Goal: Task Accomplishment & Management: Use online tool/utility

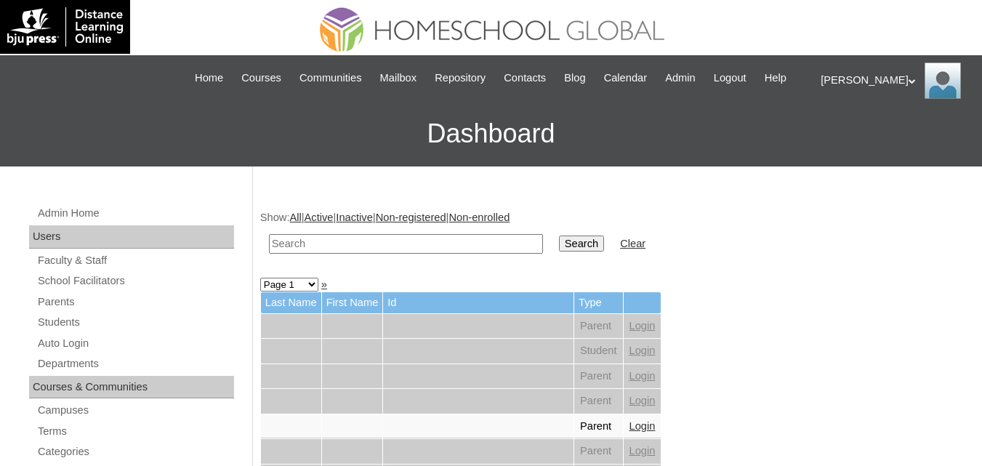
click at [383, 254] on input "text" at bounding box center [406, 244] width 274 height 20
paste input "Nolan Kaimana"
type input "Nolan Kaimana"
click at [559, 236] on input "Search" at bounding box center [581, 244] width 45 height 16
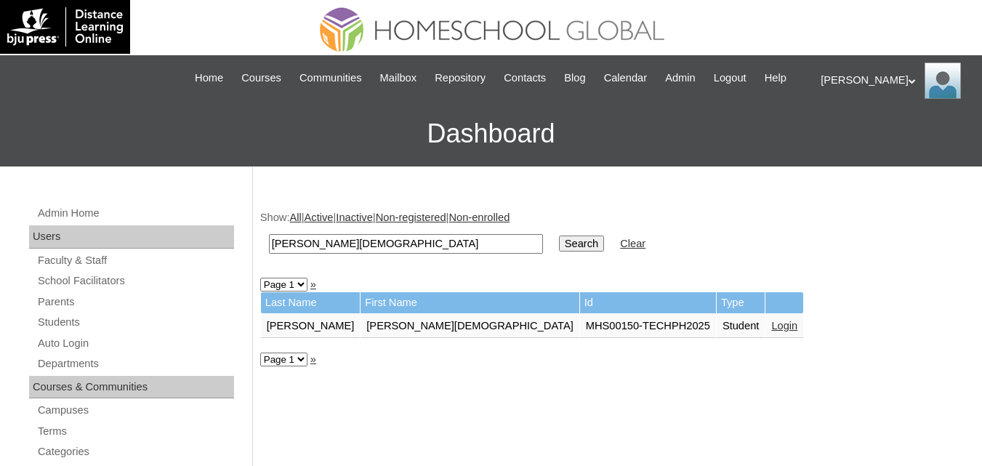
click at [771, 332] on link "Login" at bounding box center [784, 326] width 26 height 12
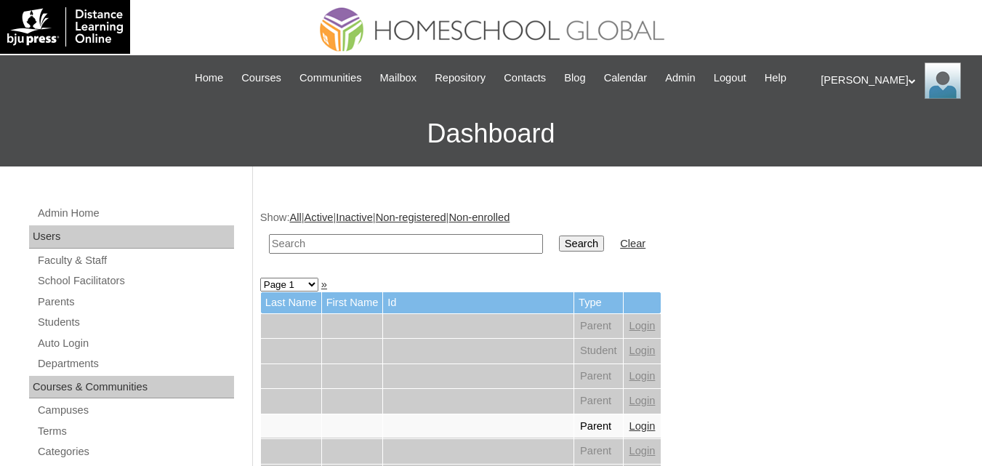
click at [342, 254] on input "text" at bounding box center [406, 244] width 274 height 20
paste input "Nolan Kaimana"
type input "Nolan Kaimana"
click at [559, 236] on input "Search" at bounding box center [581, 244] width 45 height 16
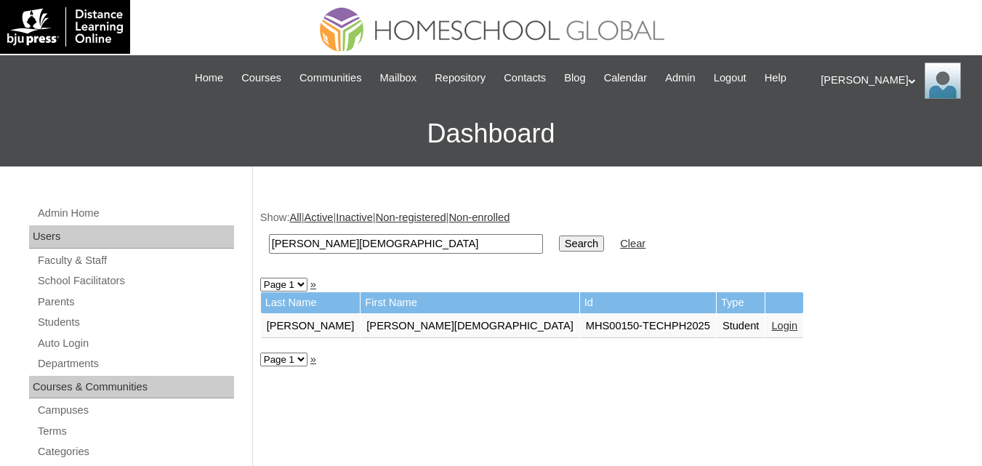
click at [771, 332] on link "Login" at bounding box center [784, 326] width 26 height 12
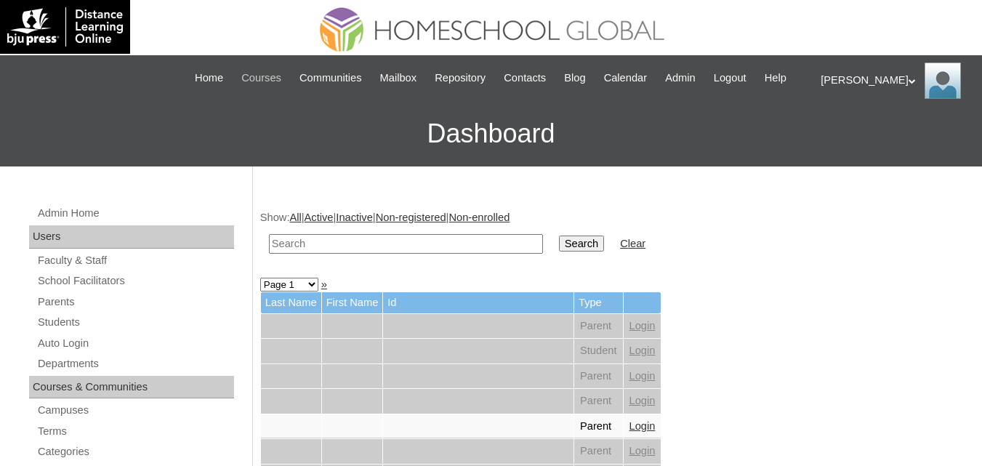
click at [278, 76] on span "Courses" at bounding box center [261, 78] width 40 height 17
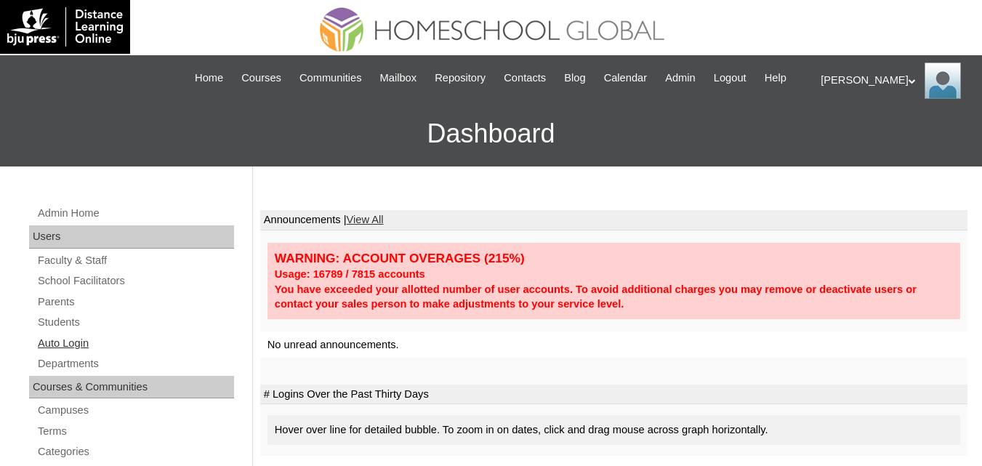
click at [68, 353] on link "Auto Login" at bounding box center [135, 343] width 198 height 18
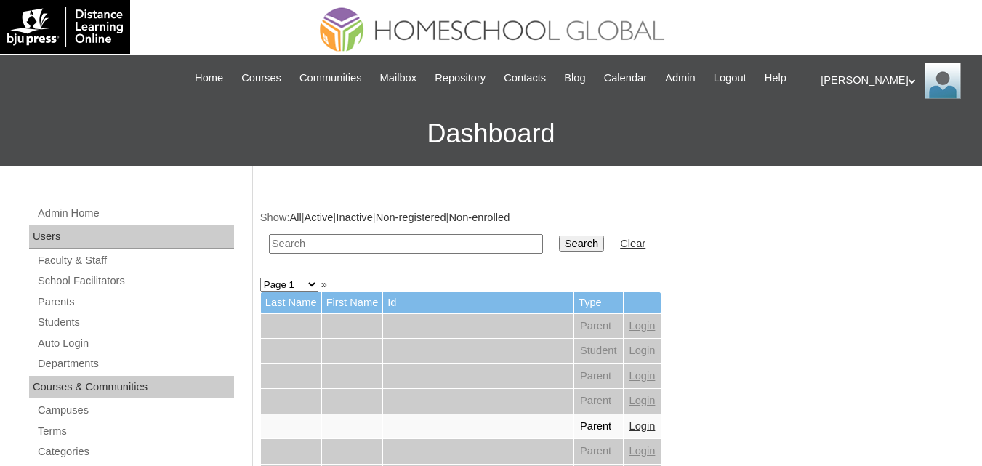
click at [401, 254] on input "text" at bounding box center [406, 244] width 274 height 20
paste input "[PERSON_NAME]"
type input "[PERSON_NAME]"
click at [559, 252] on input "Search" at bounding box center [581, 244] width 45 height 16
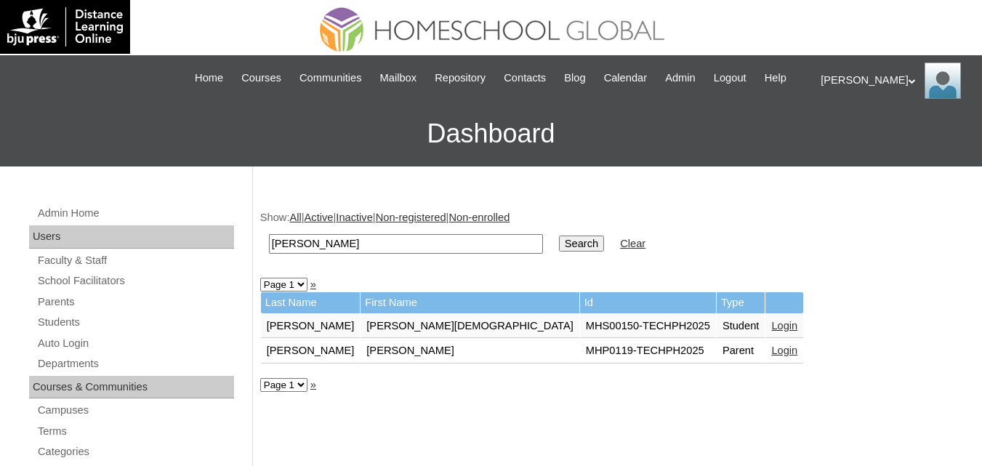
click at [771, 356] on link "Login" at bounding box center [784, 351] width 26 height 12
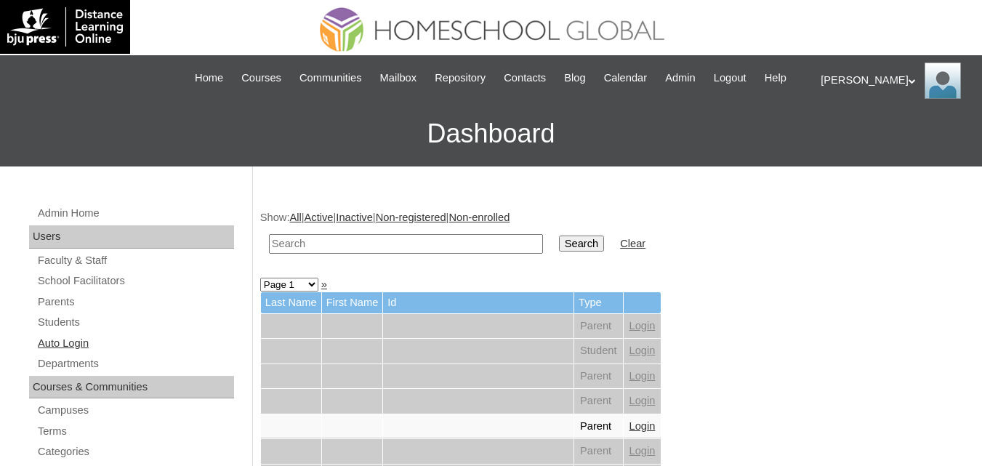
click at [59, 353] on link "Auto Login" at bounding box center [135, 343] width 198 height 18
click at [384, 250] on td at bounding box center [406, 244] width 289 height 34
click at [380, 254] on input "text" at bounding box center [406, 244] width 274 height 20
paste input "[PERSON_NAME][DEMOGRAPHIC_DATA]"
type input "[PERSON_NAME][DEMOGRAPHIC_DATA]"
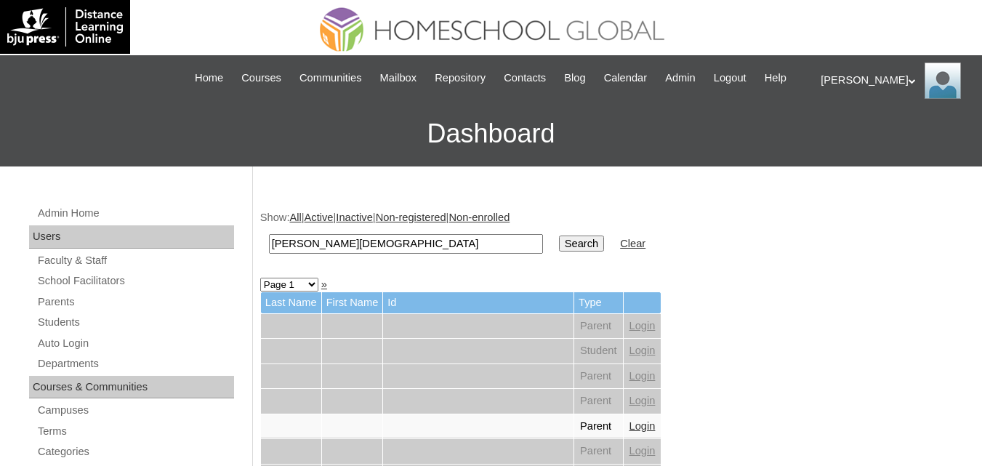
click at [559, 252] on input "Search" at bounding box center [581, 244] width 45 height 16
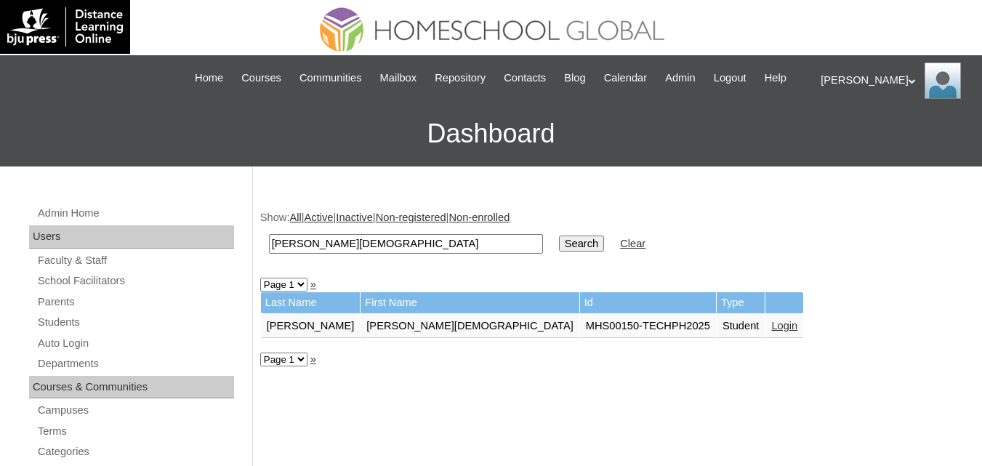
click at [771, 332] on link "Login" at bounding box center [784, 326] width 26 height 12
